Goal: Navigation & Orientation: Find specific page/section

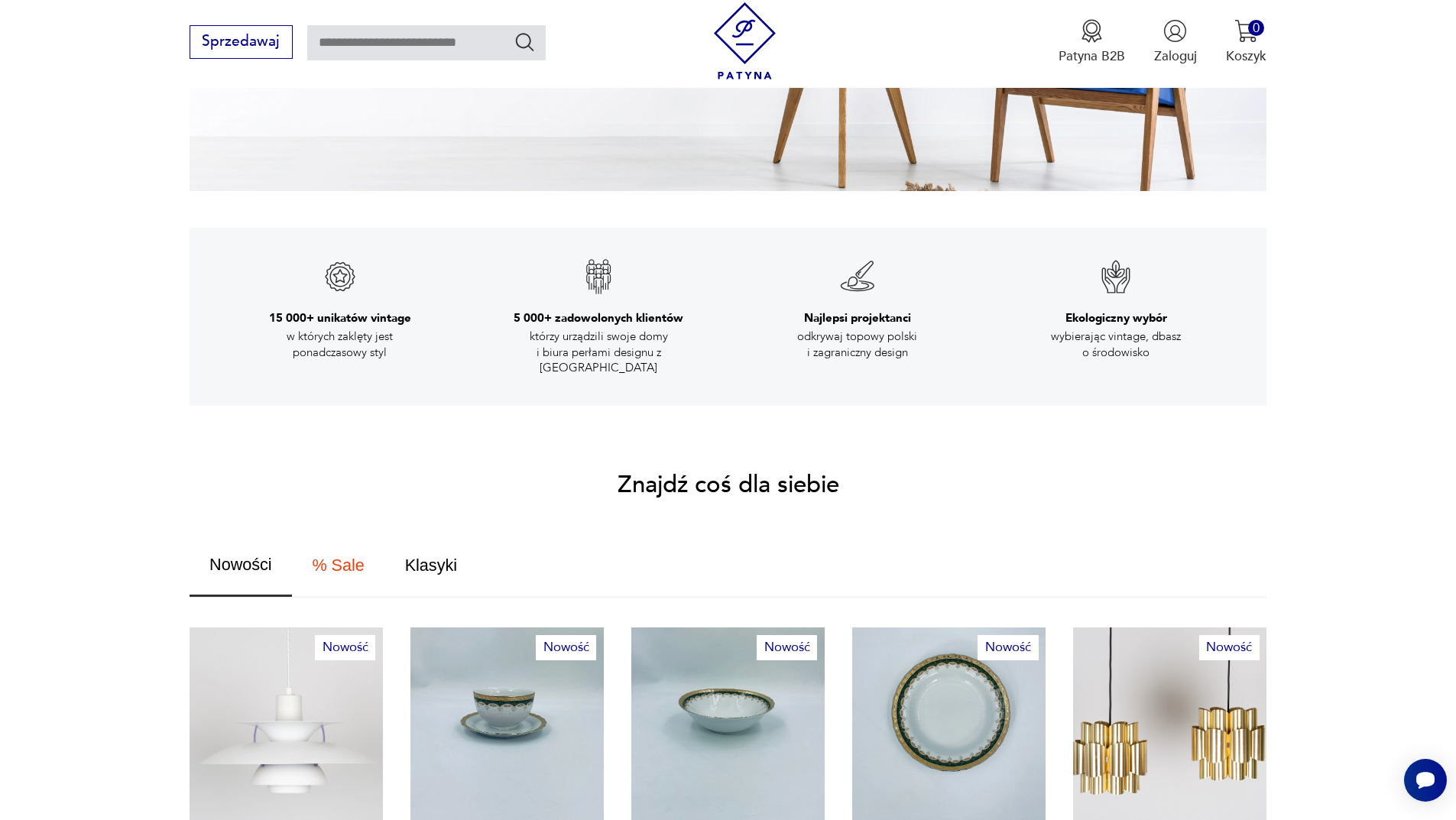
scroll to position [918, 0]
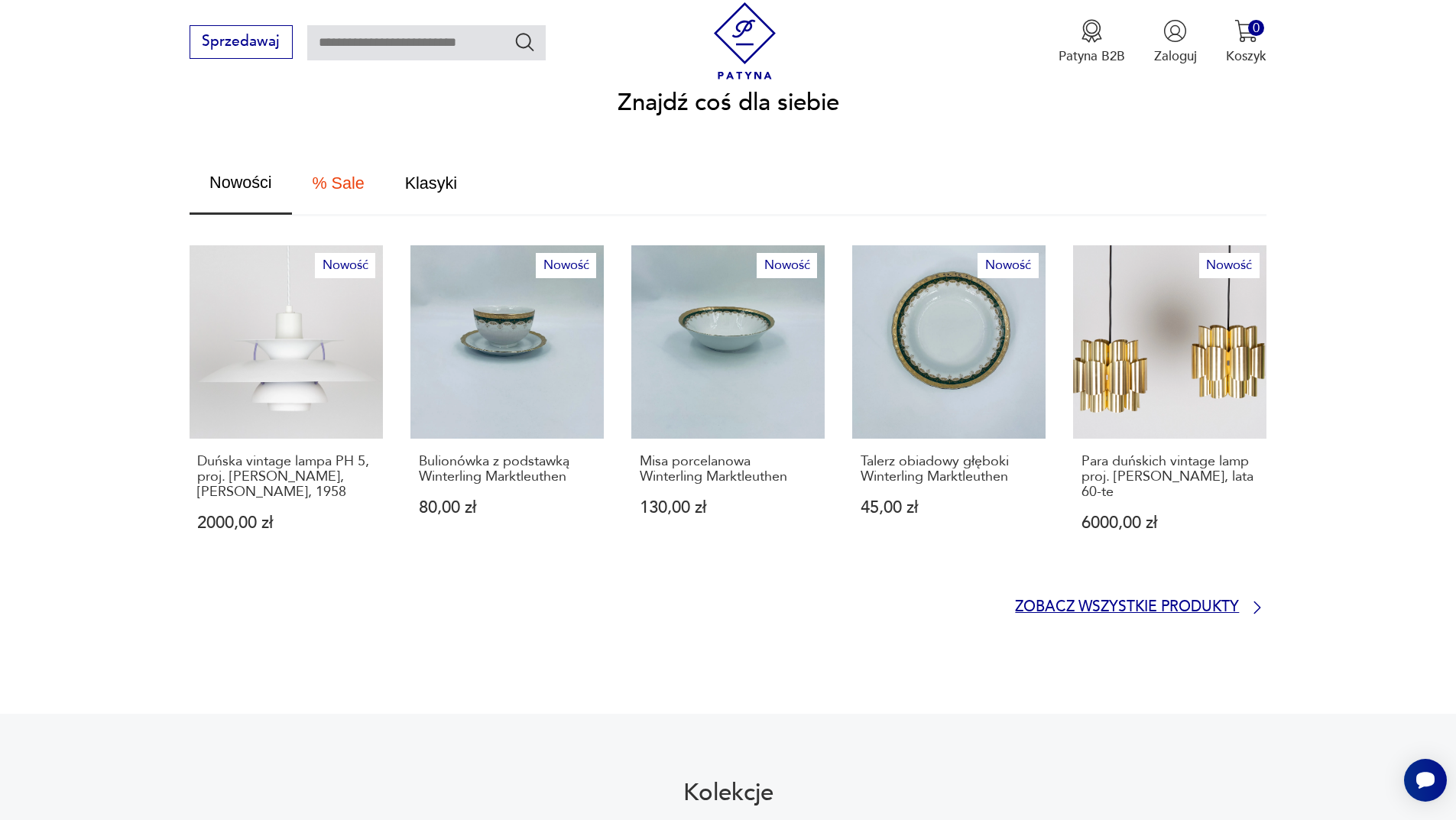
click at [1169, 602] on p "Zobacz wszystkie produkty" at bounding box center [1126, 607] width 224 height 12
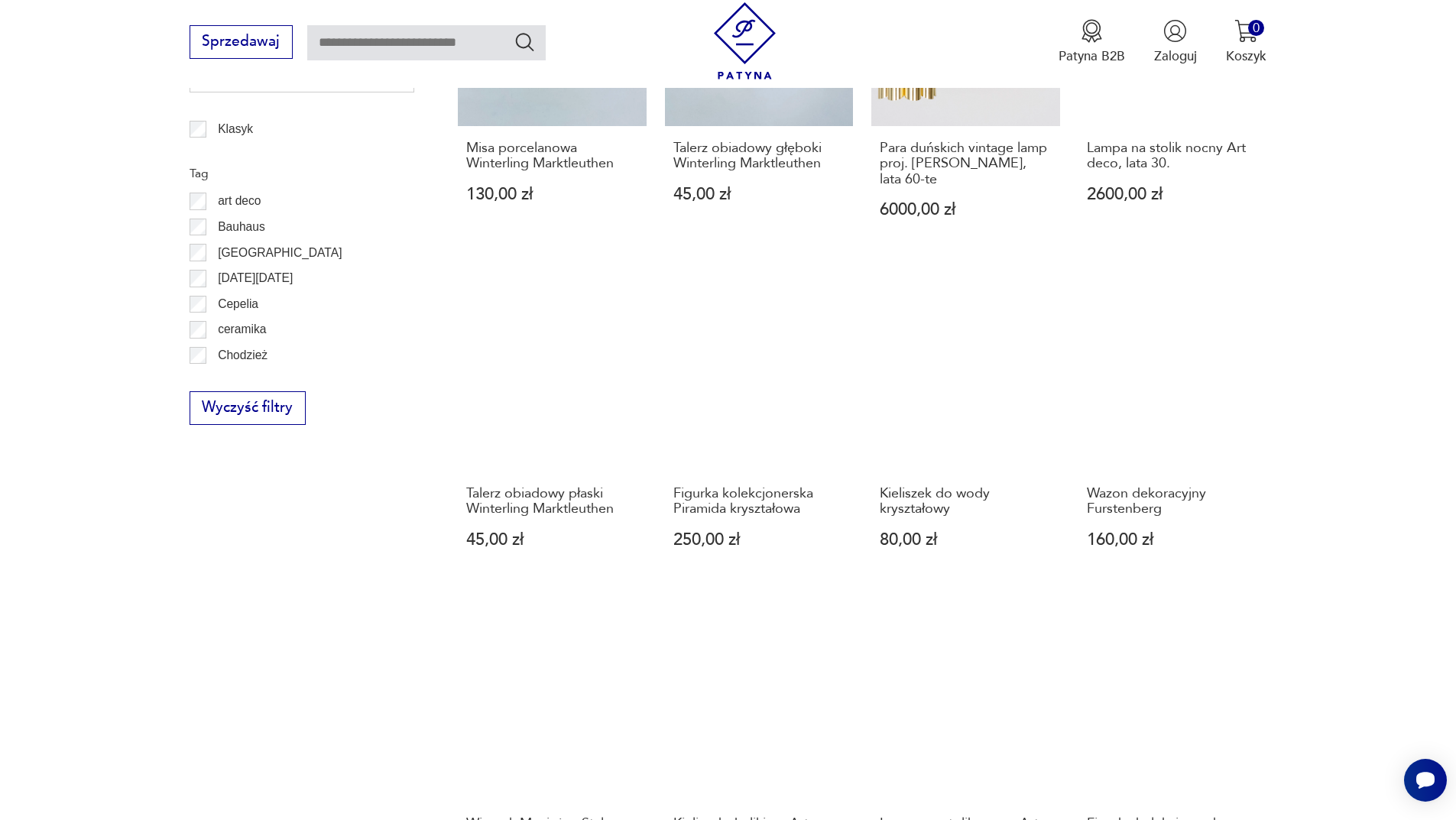
scroll to position [1251, 0]
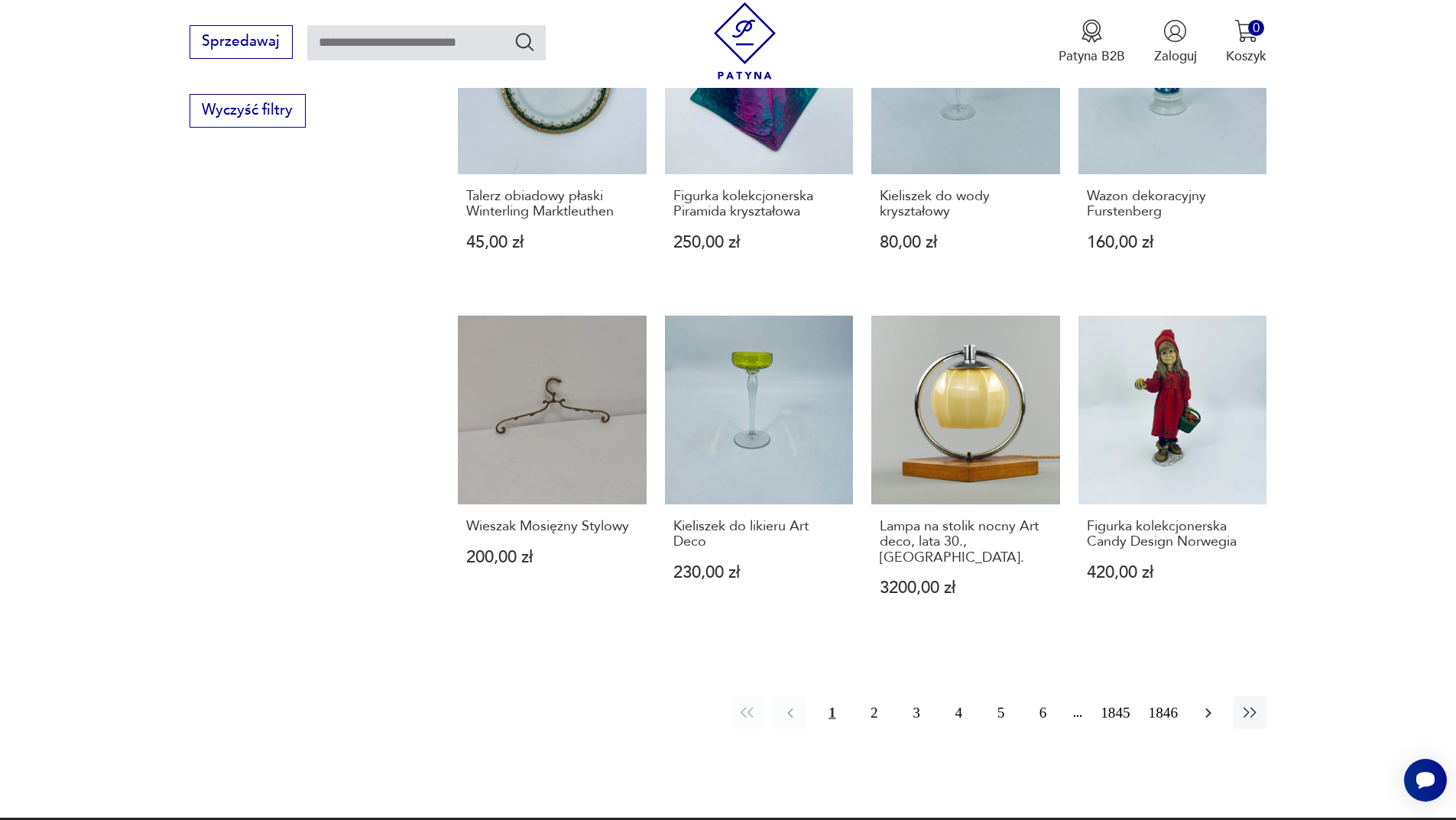
click at [1213, 704] on icon "button" at bounding box center [1209, 713] width 18 height 18
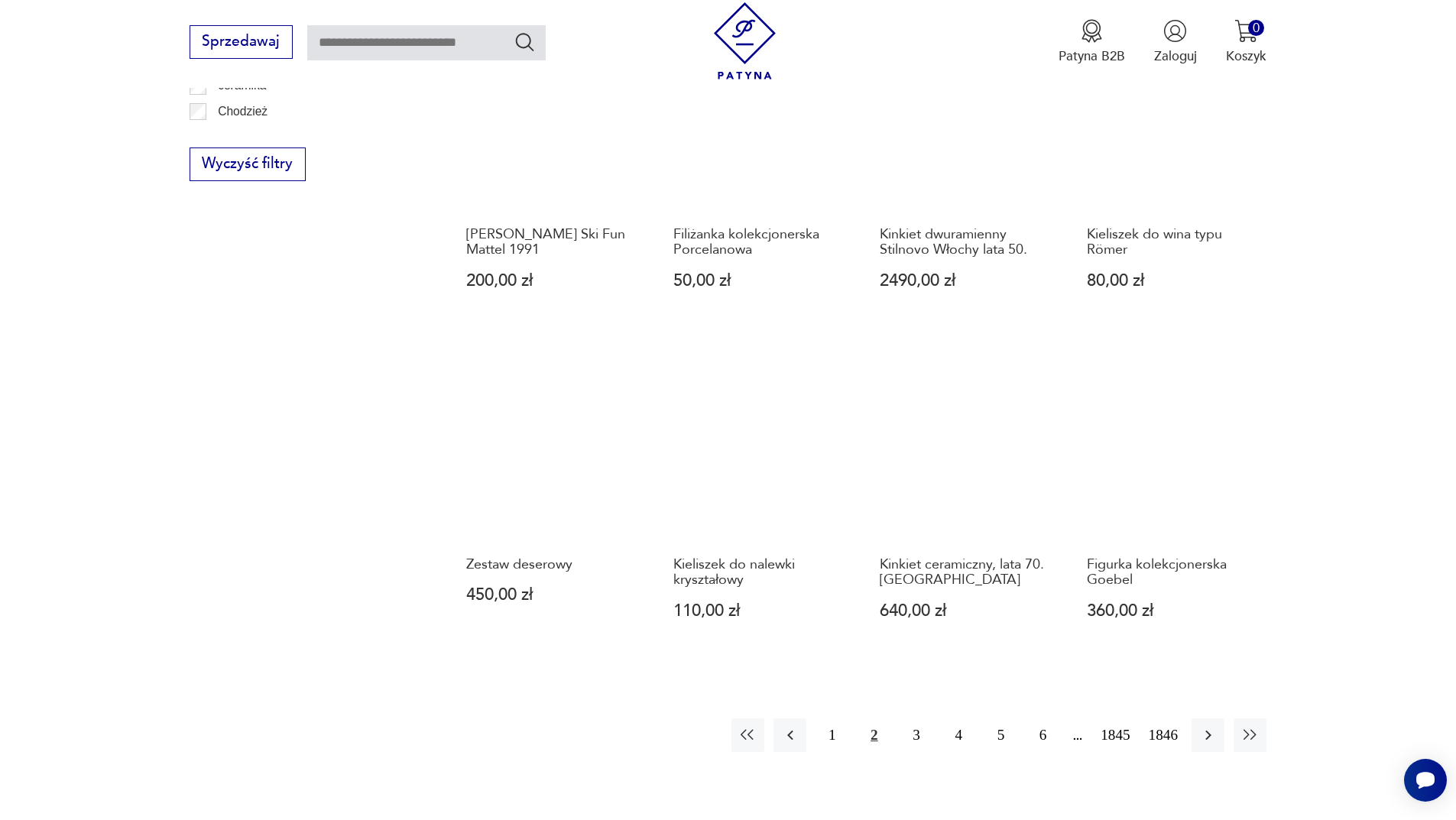
scroll to position [1406, 0]
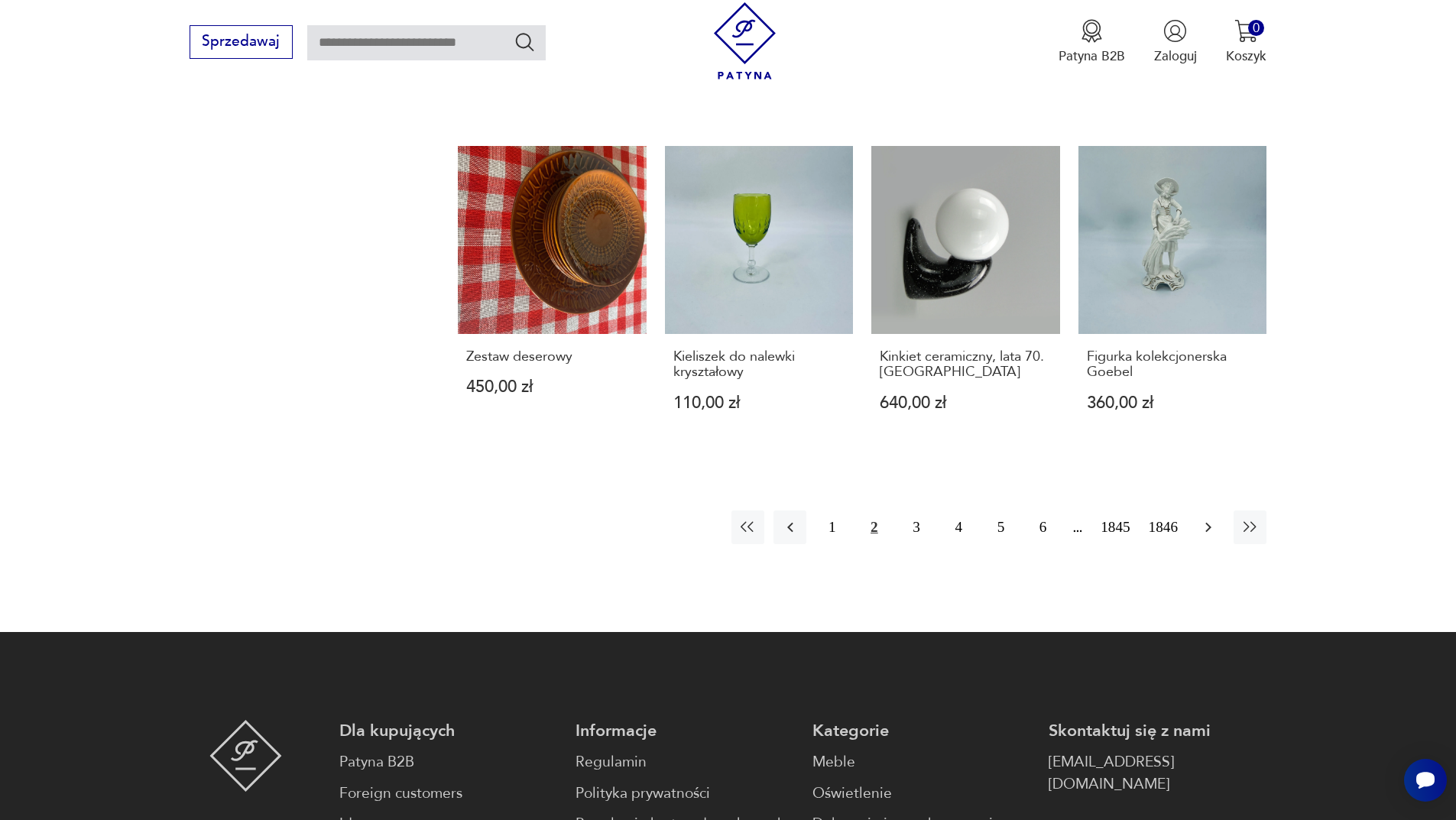
click at [1210, 541] on button "button" at bounding box center [1208, 527] width 33 height 33
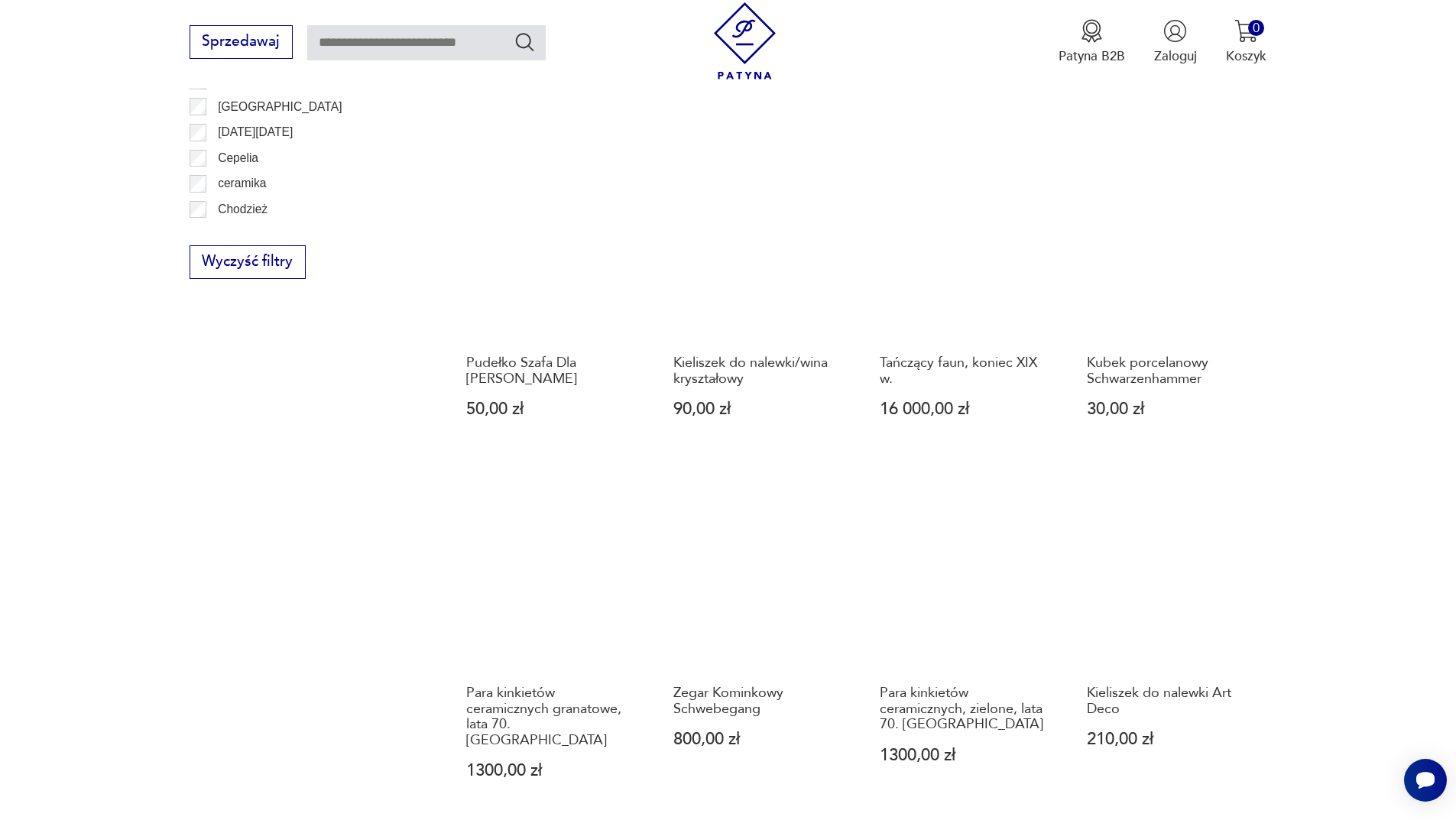
scroll to position [1559, 0]
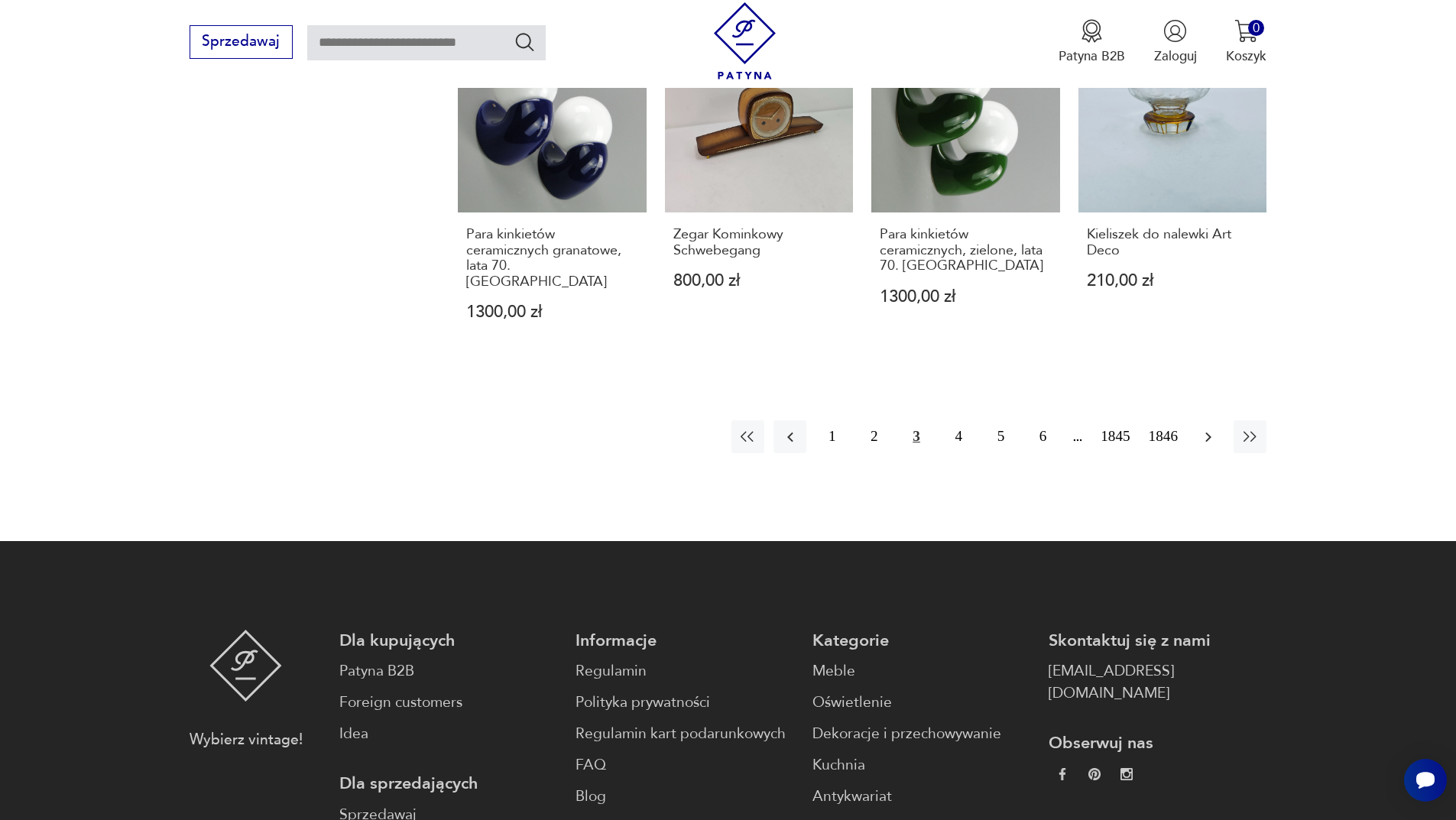
click at [1201, 428] on icon "button" at bounding box center [1209, 437] width 18 height 18
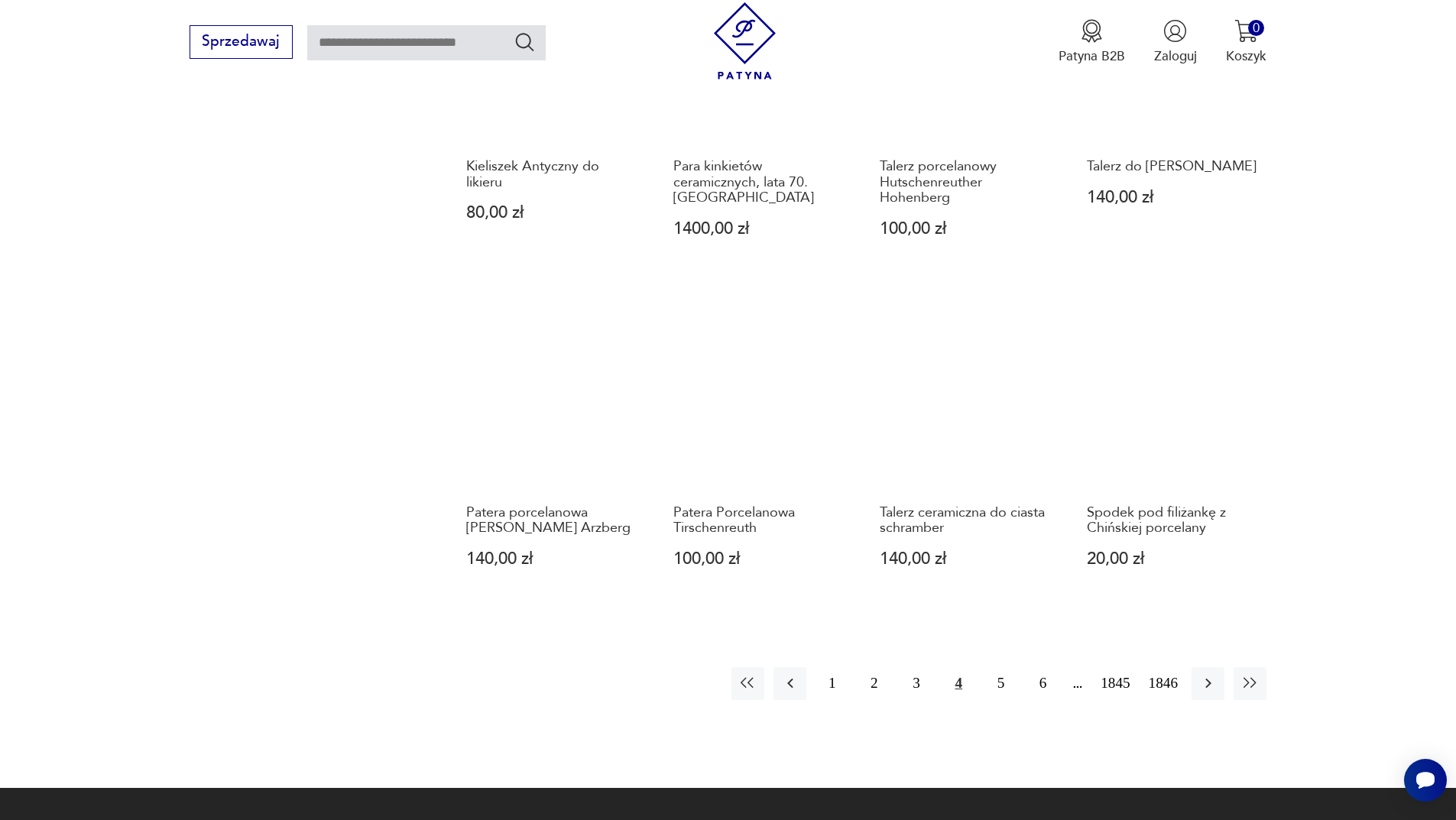
scroll to position [1482, 0]
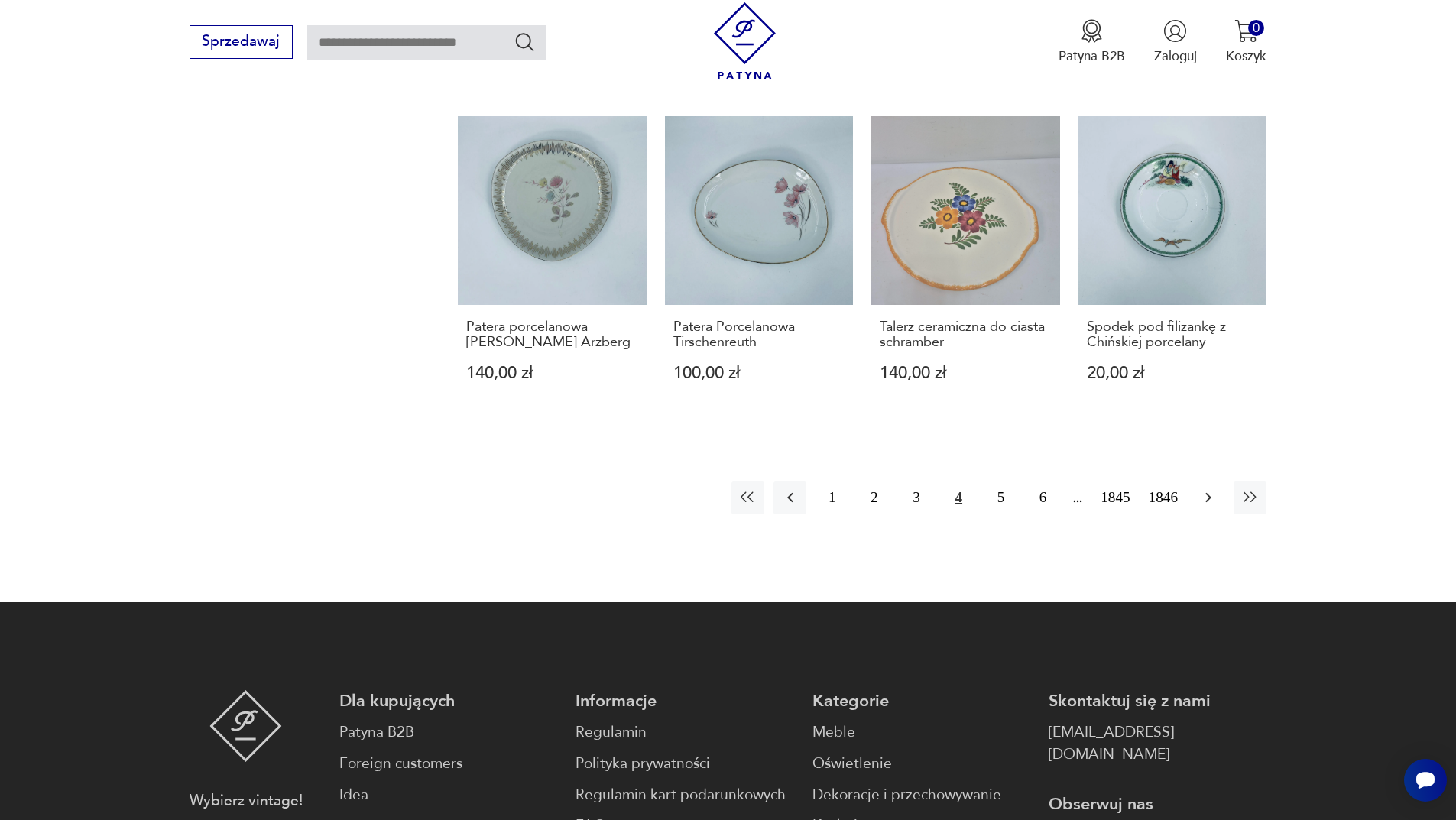
click at [1216, 489] on icon "button" at bounding box center [1209, 498] width 18 height 18
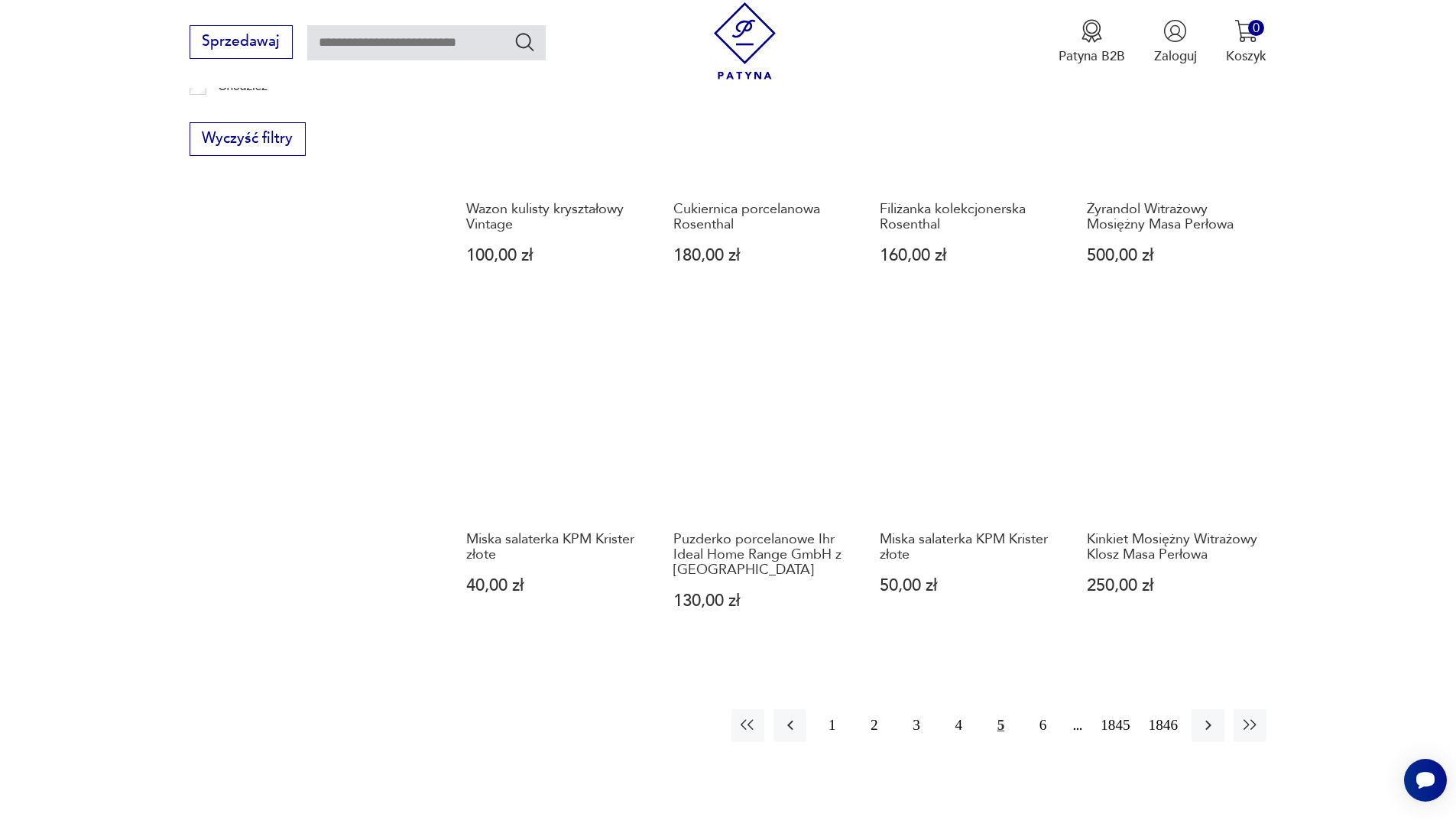
scroll to position [1482, 0]
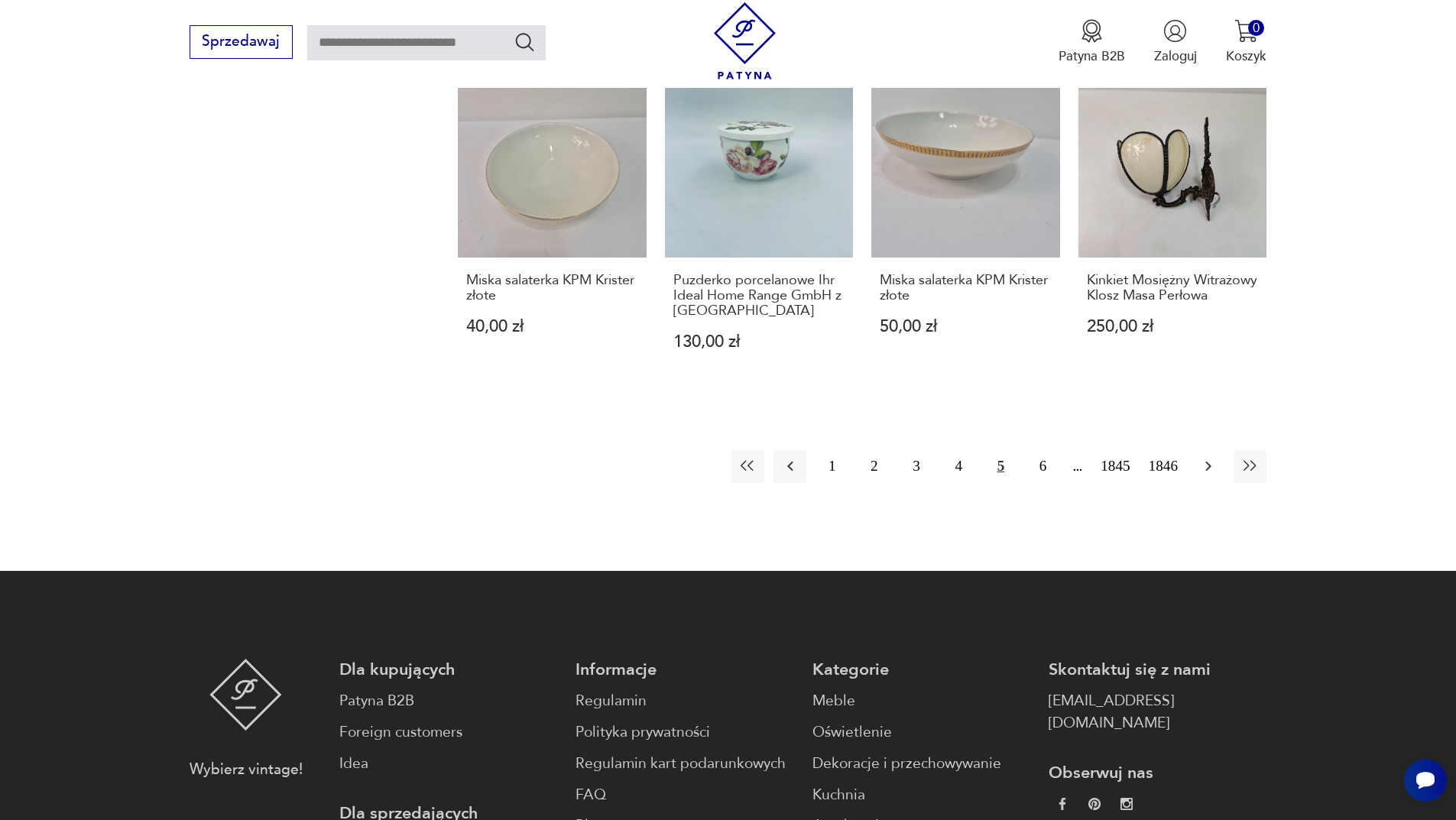
click at [1207, 462] on icon "button" at bounding box center [1208, 467] width 6 height 10
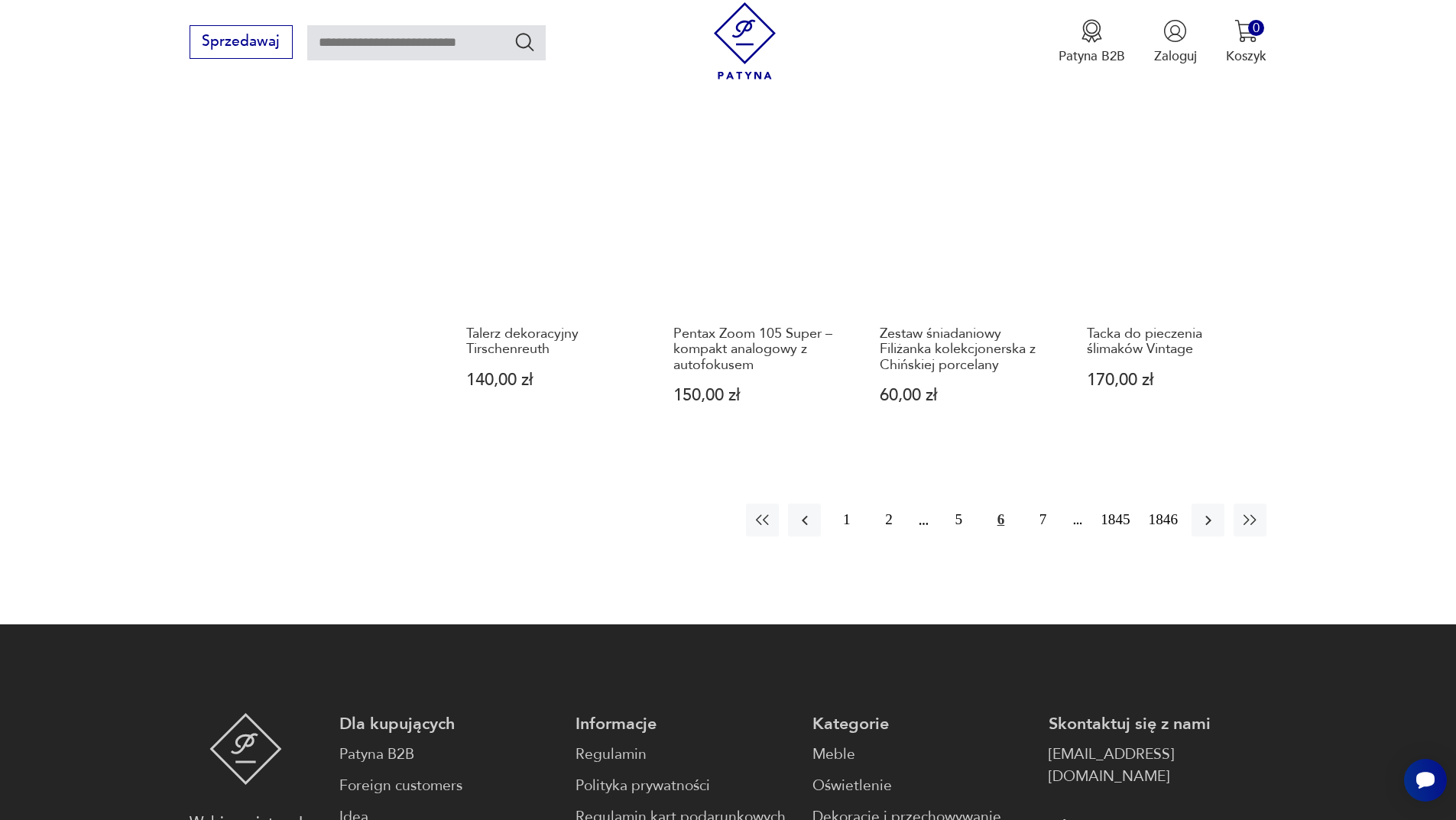
scroll to position [1482, 0]
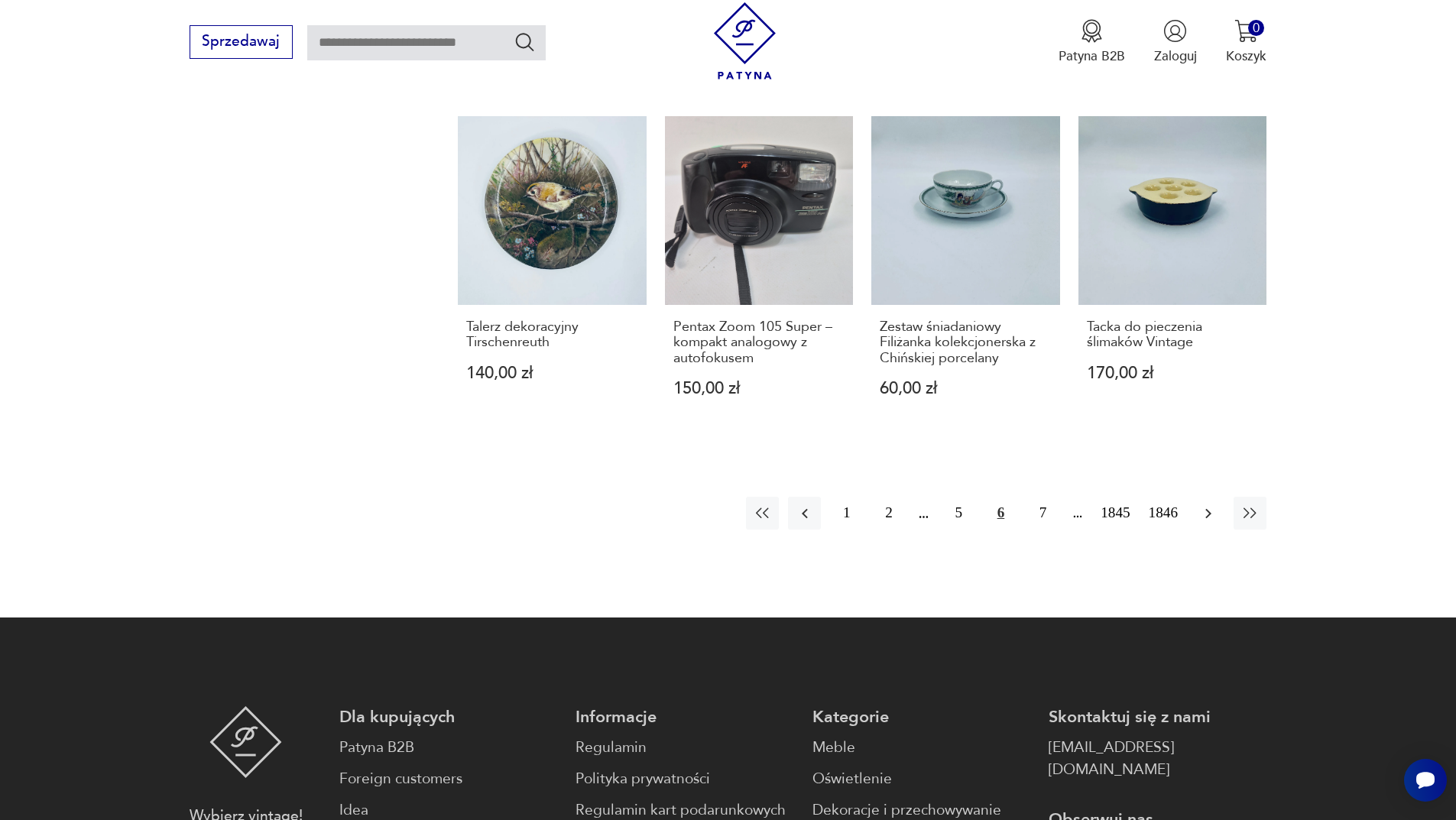
click at [1209, 505] on icon "button" at bounding box center [1209, 514] width 18 height 18
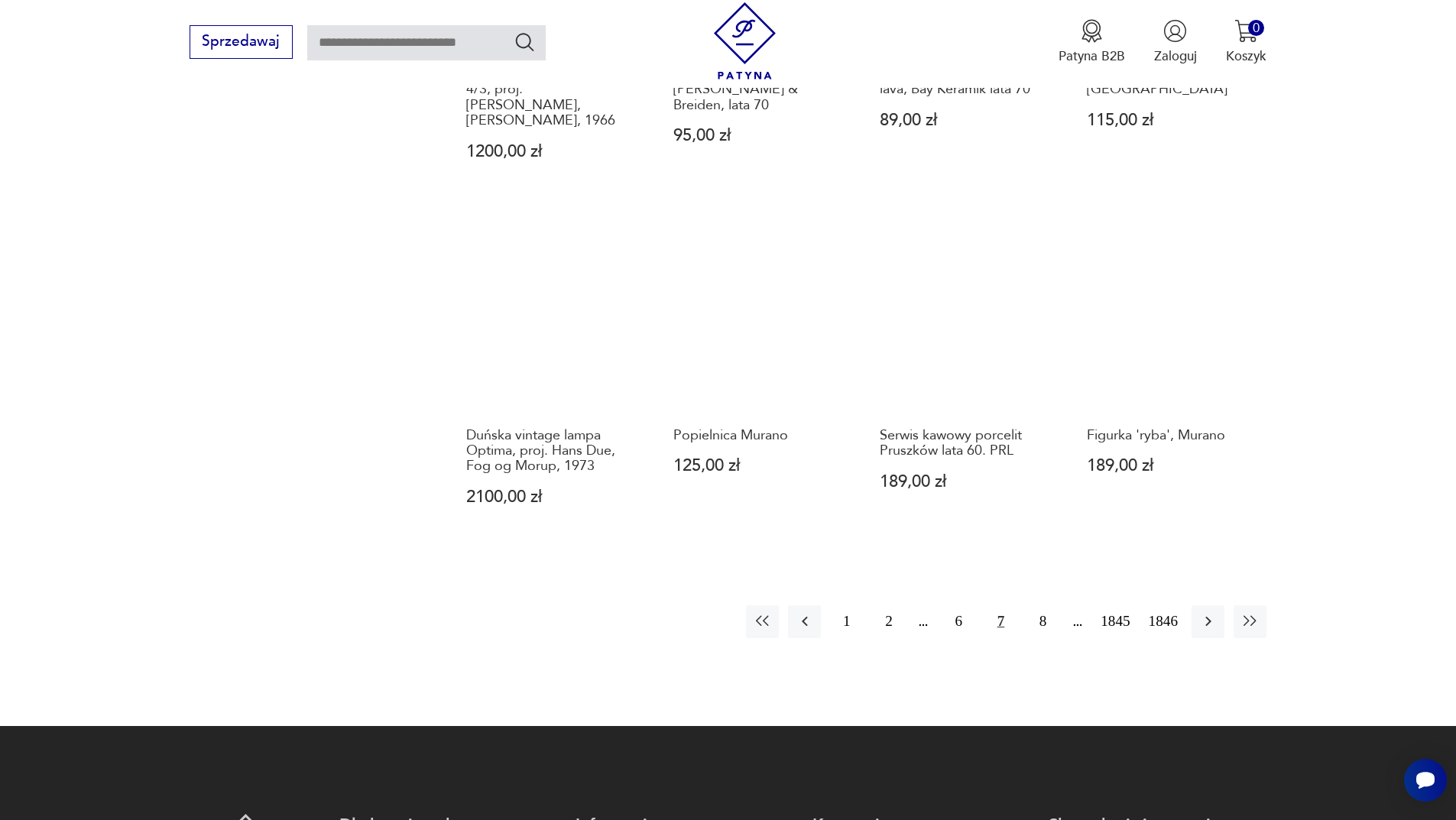
scroll to position [1406, 0]
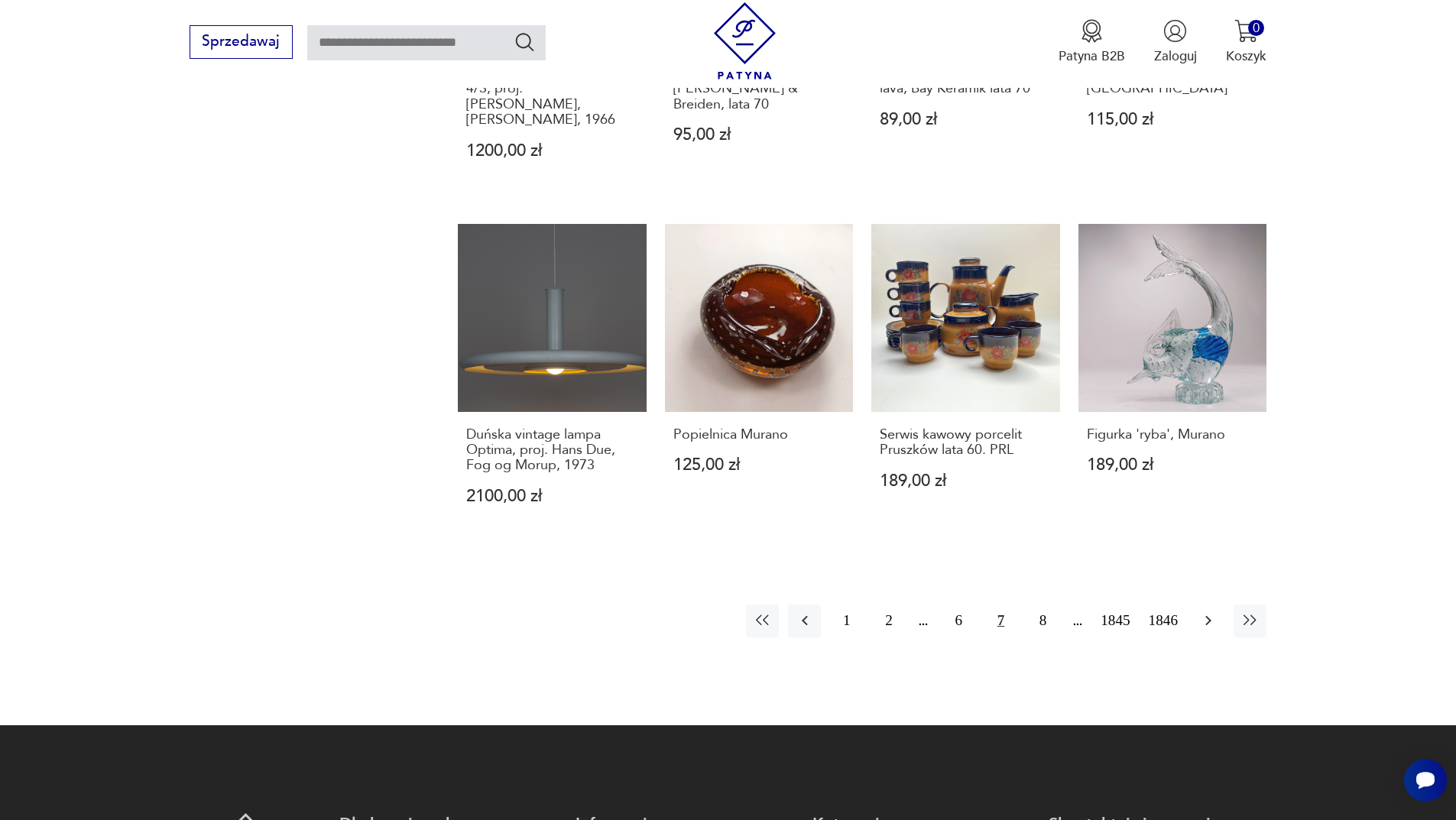
click at [1213, 604] on button "button" at bounding box center [1208, 621] width 33 height 33
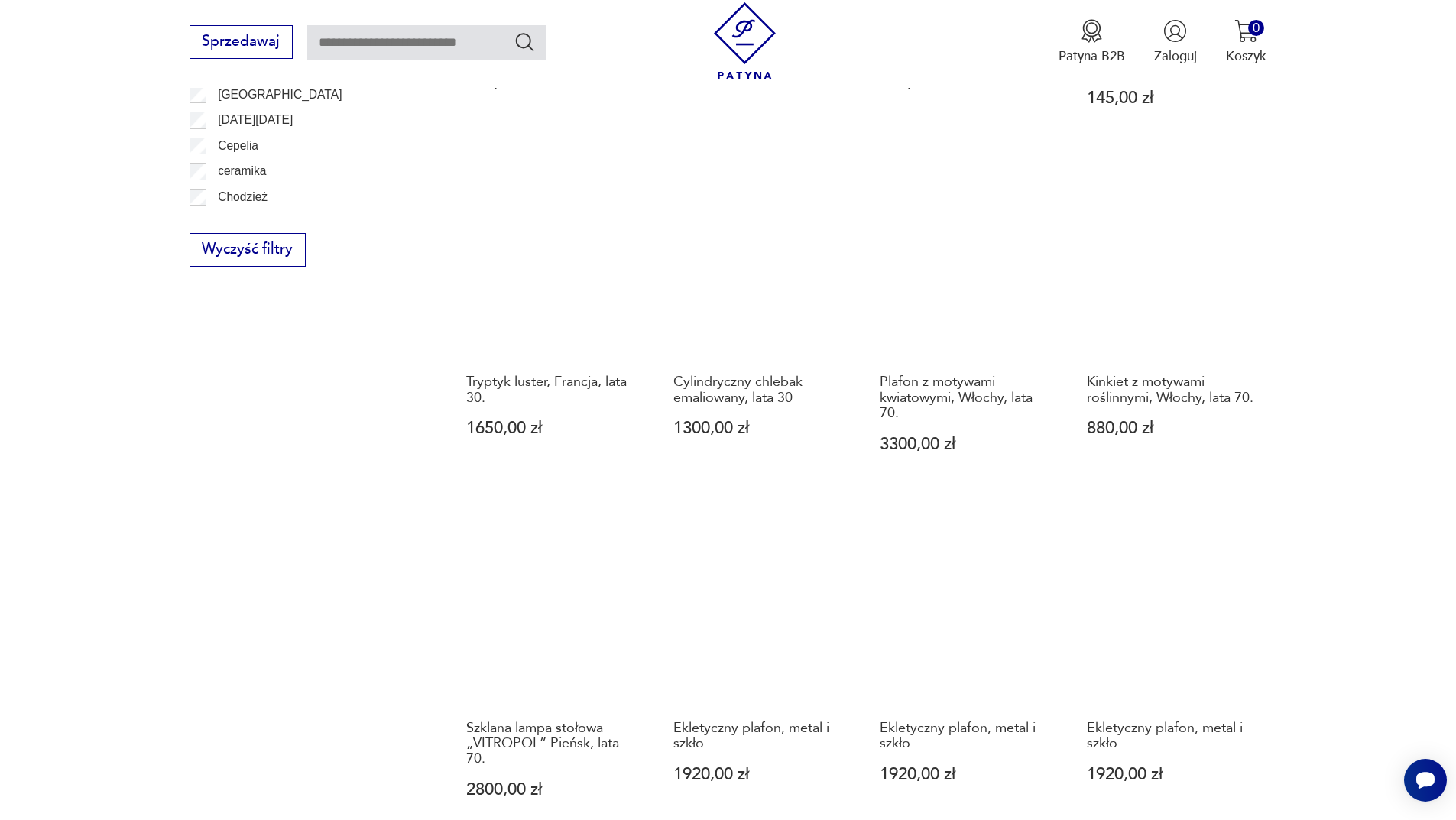
scroll to position [1406, 0]
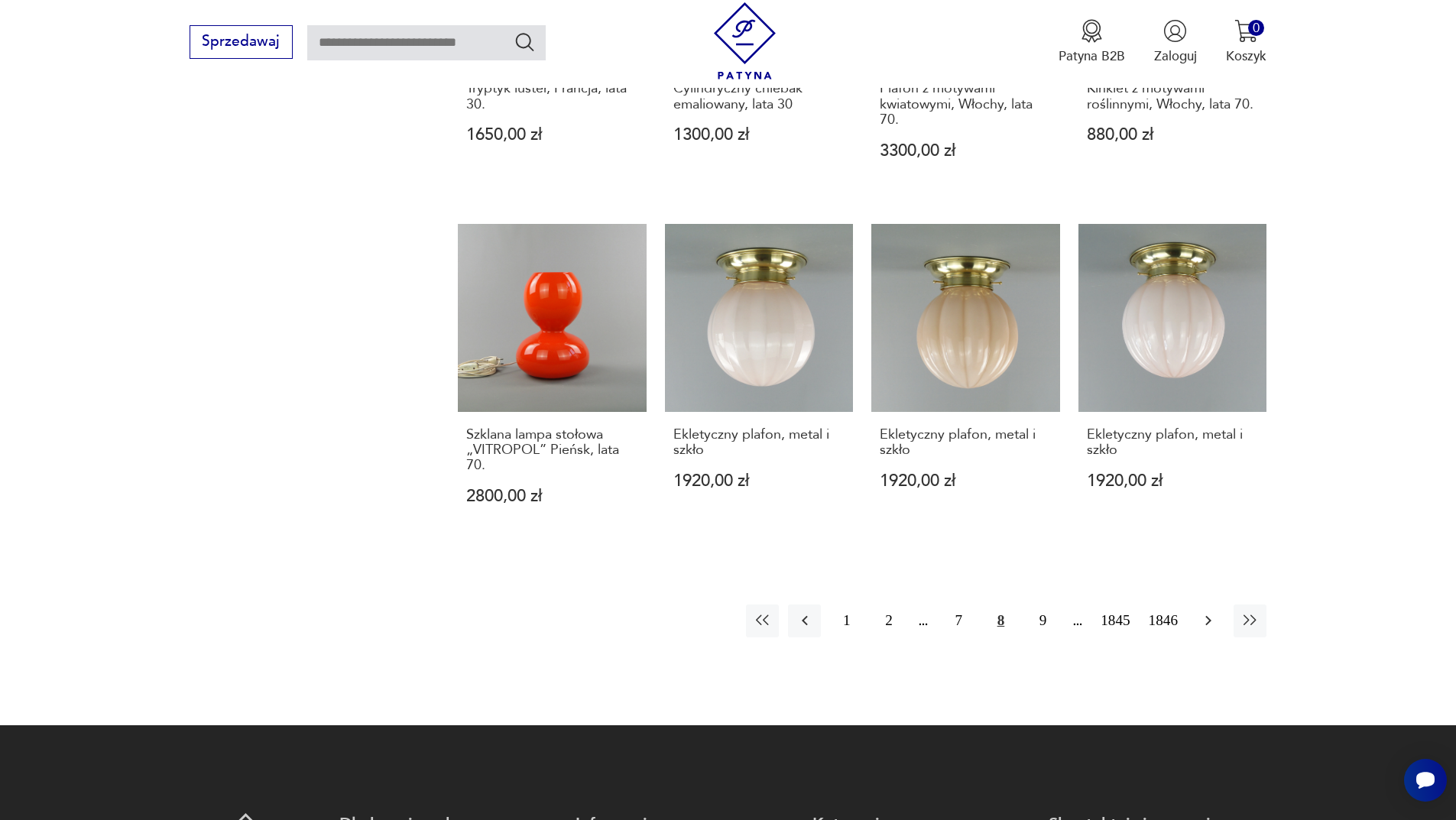
click at [1213, 612] on icon "button" at bounding box center [1209, 621] width 18 height 18
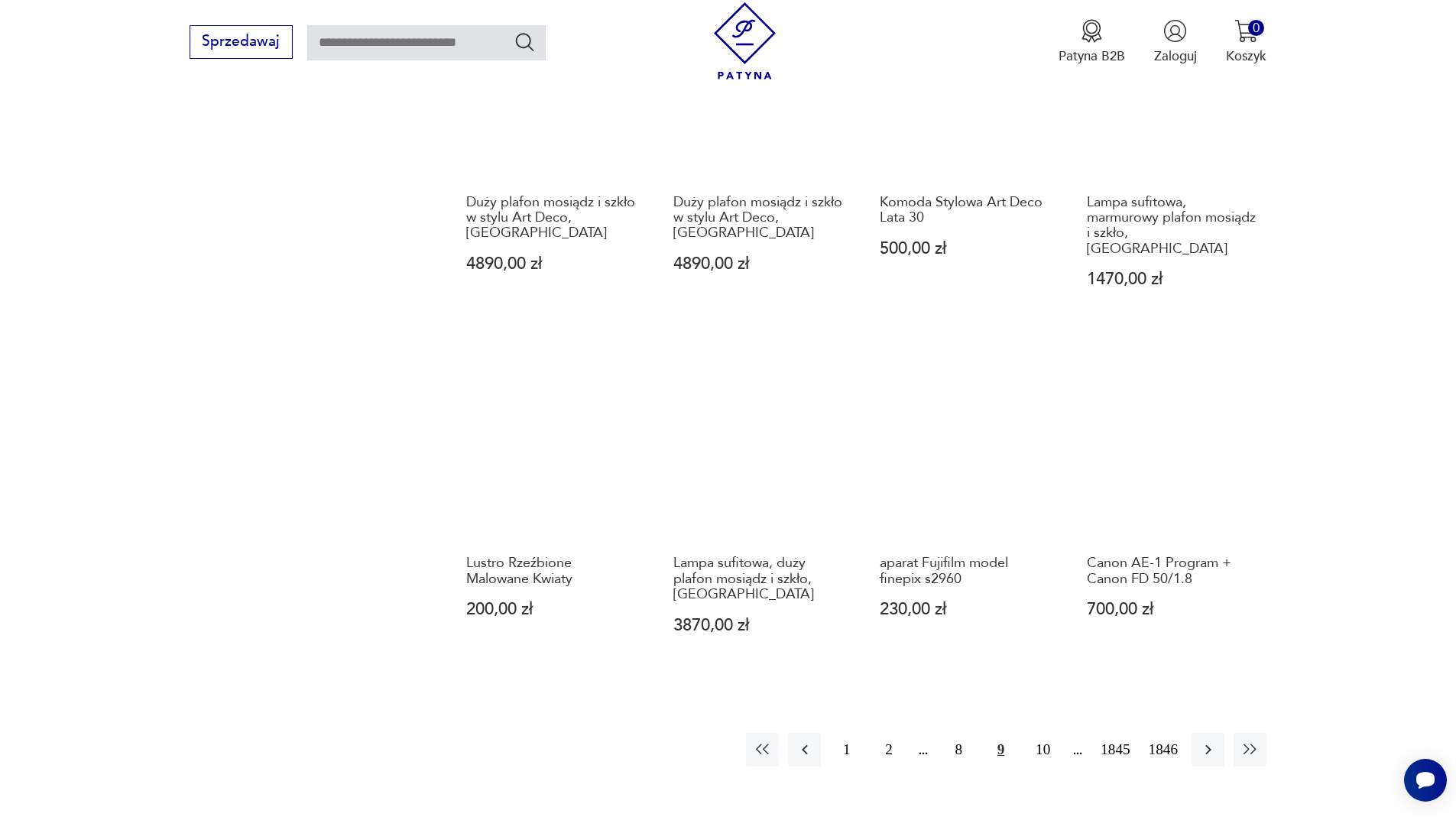
scroll to position [1635, 0]
